Goal: Task Accomplishment & Management: Manage account settings

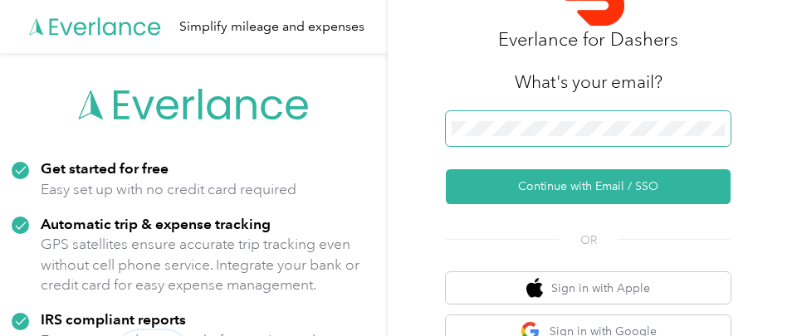
click at [534, 139] on span at bounding box center [588, 128] width 285 height 35
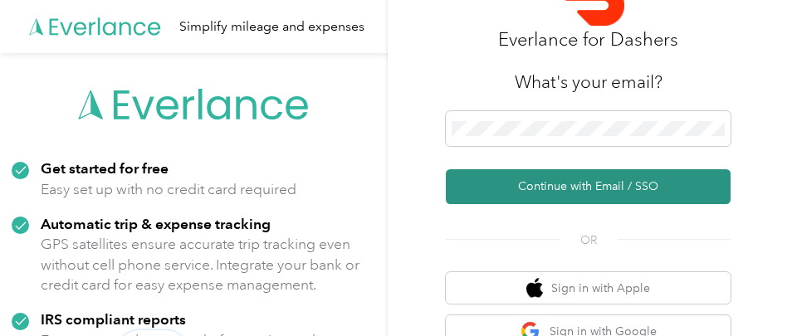
click at [581, 194] on button "Continue with Email / SSO" at bounding box center [588, 186] width 285 height 35
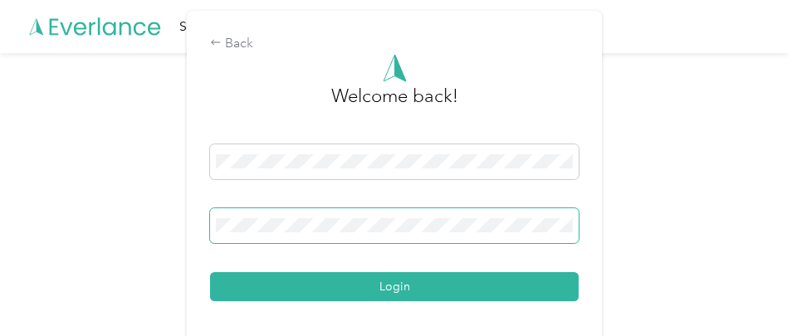
scroll to position [42, 0]
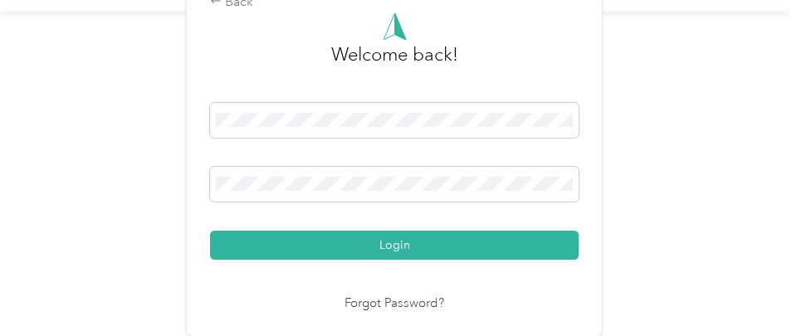
click at [357, 305] on link "Forgot Password?" at bounding box center [395, 304] width 100 height 19
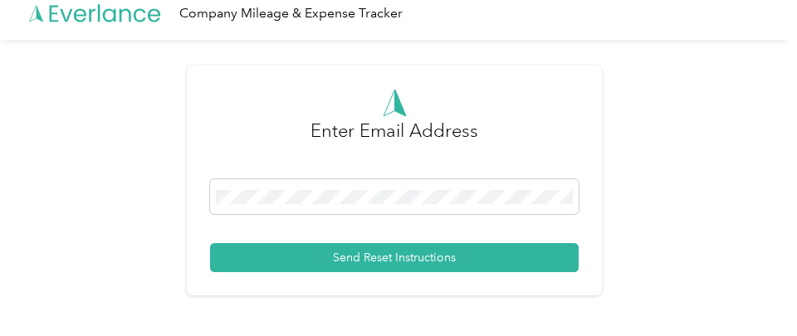
scroll to position [13, 0]
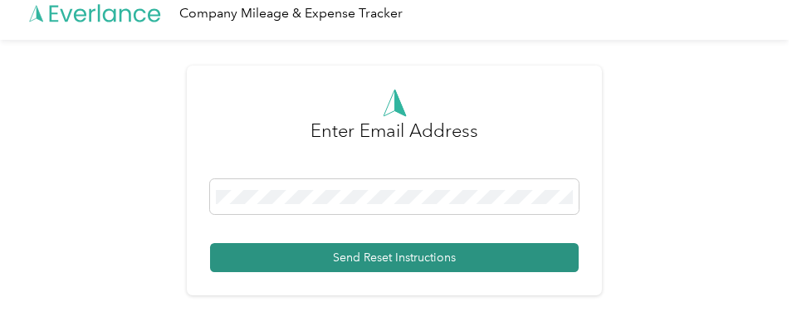
click at [504, 248] on button "Send Reset Instructions" at bounding box center [394, 257] width 369 height 29
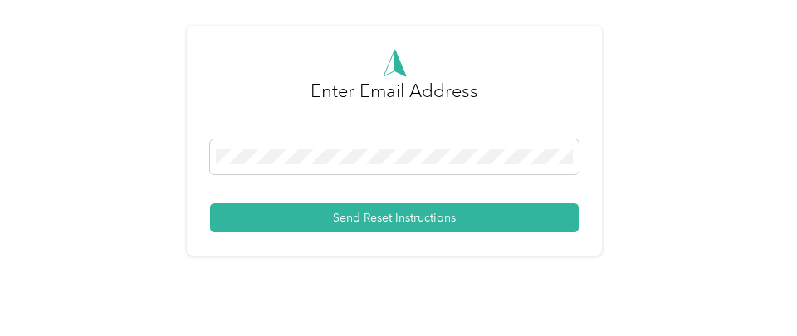
scroll to position [0, 0]
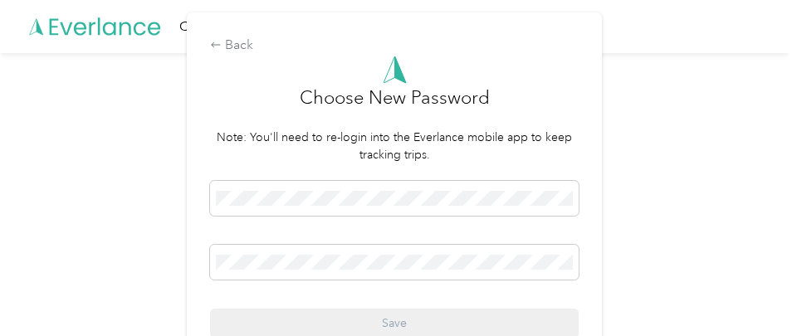
click at [450, 176] on form "Choose New Password Note: You'll need to re-login into the Everlance mobile app…" at bounding box center [394, 197] width 369 height 282
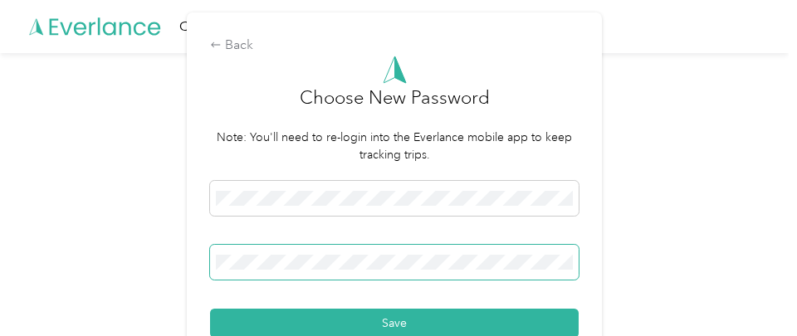
scroll to position [39, 0]
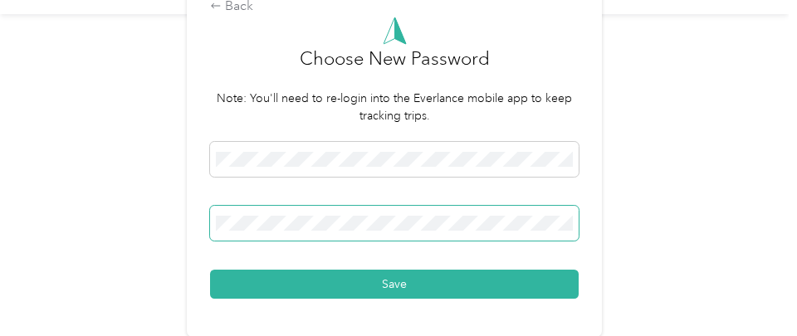
click at [331, 276] on button "Save" at bounding box center [394, 284] width 369 height 29
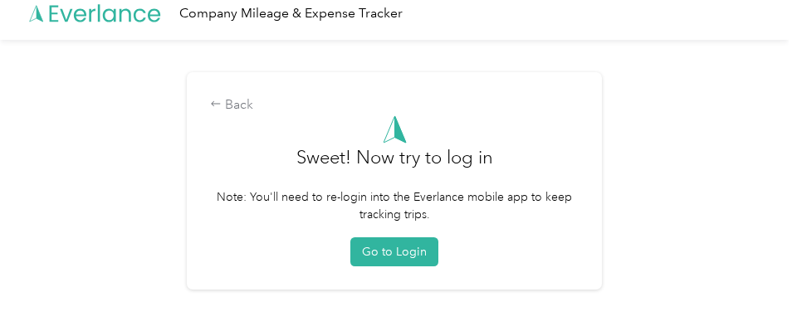
scroll to position [13, 0]
click at [409, 252] on button "Go to Login" at bounding box center [394, 251] width 88 height 29
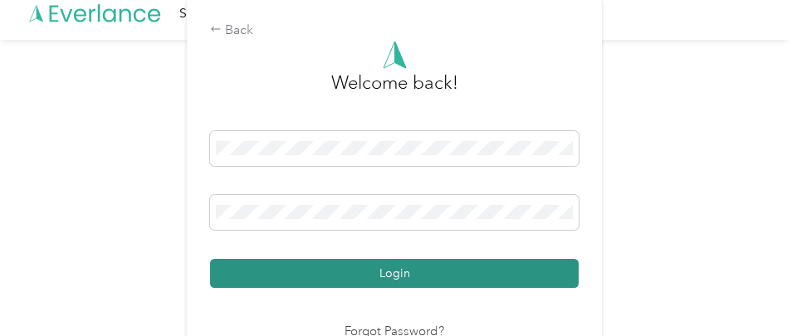
click at [389, 271] on button "Login" at bounding box center [394, 273] width 369 height 29
